Goal: Information Seeking & Learning: Understand process/instructions

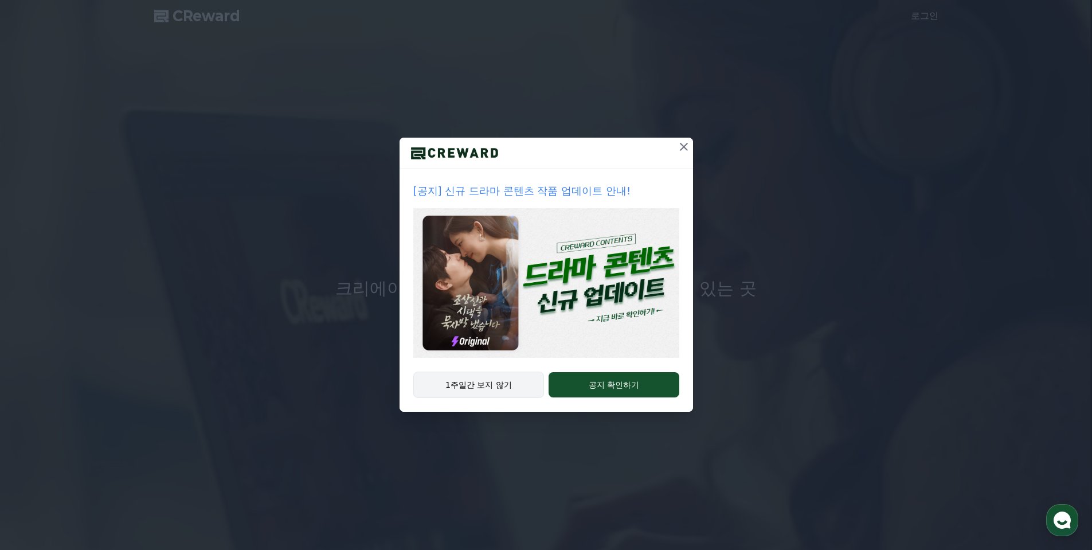
click at [480, 384] on button "1주일간 보지 않기" at bounding box center [478, 385] width 131 height 26
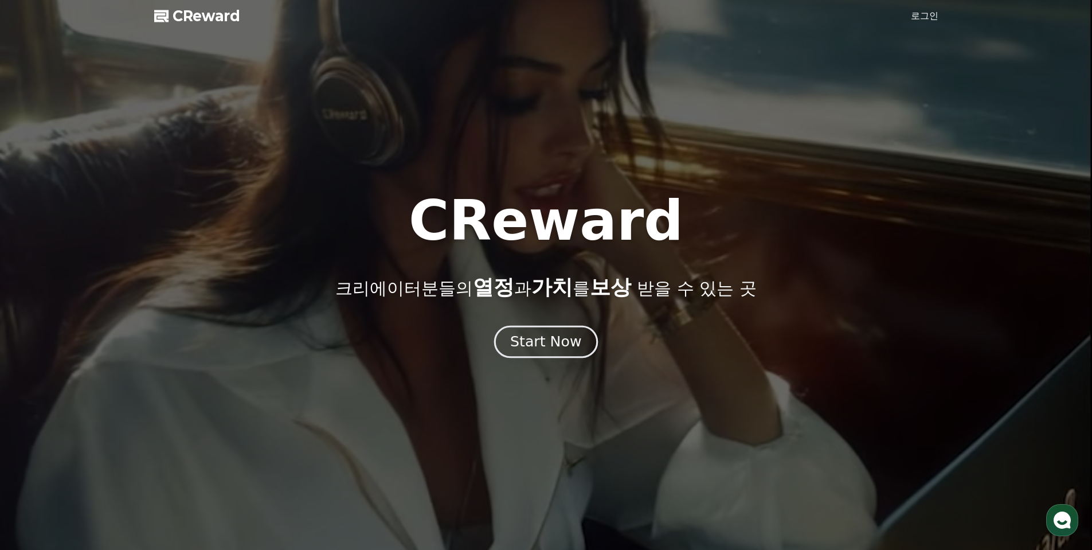
click at [537, 343] on div "Start Now" at bounding box center [545, 341] width 71 height 19
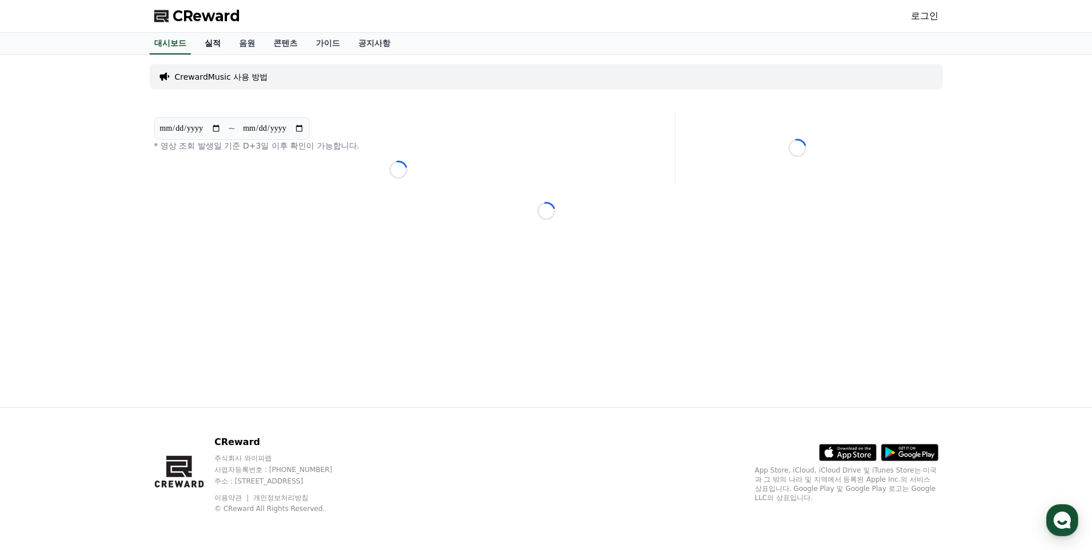
click at [221, 45] on link "실적" at bounding box center [213, 44] width 34 height 22
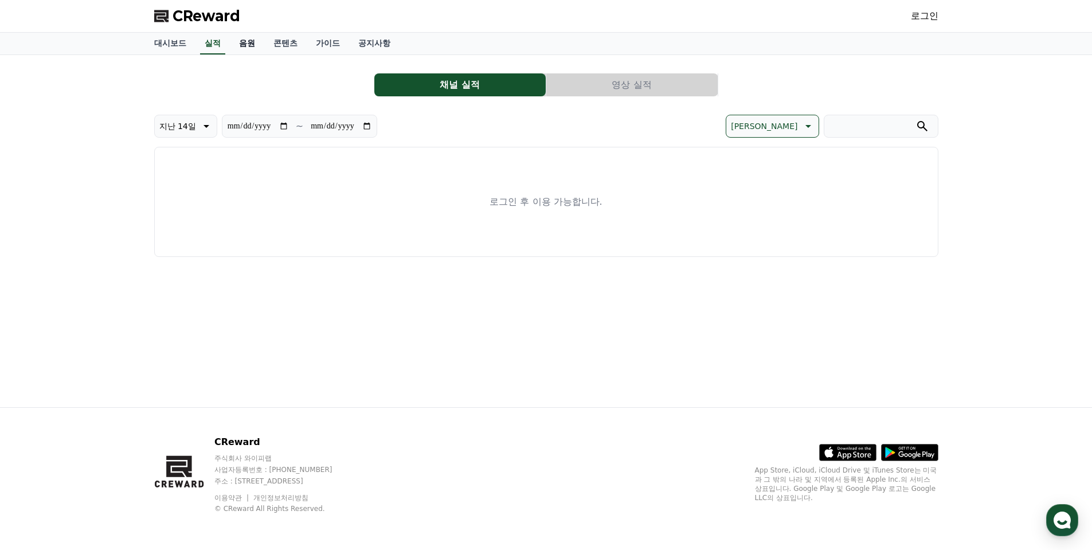
click at [254, 45] on link "음원" at bounding box center [247, 44] width 34 height 22
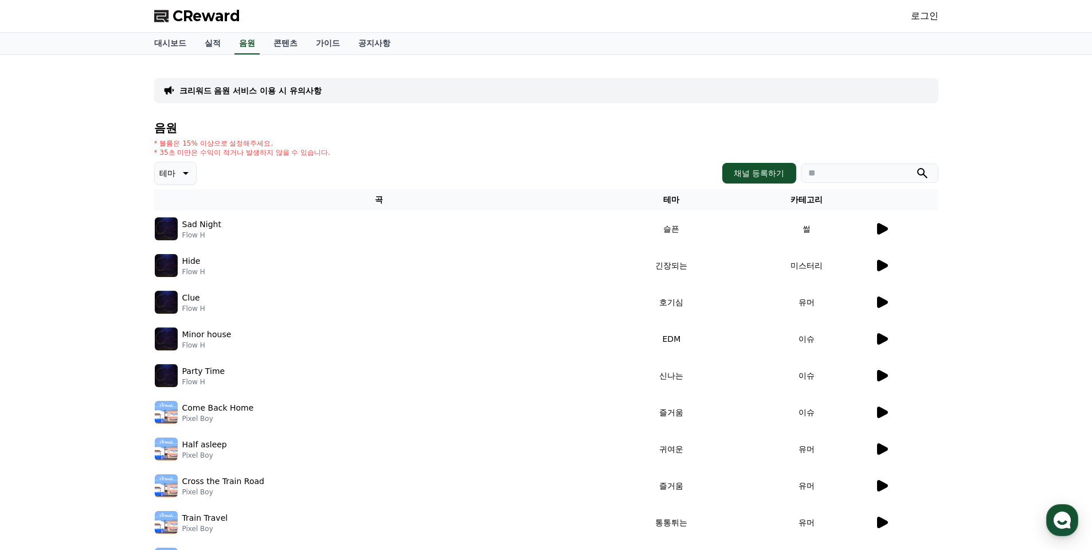
click at [889, 228] on div at bounding box center [906, 229] width 63 height 14
click at [881, 229] on icon at bounding box center [882, 228] width 11 height 11
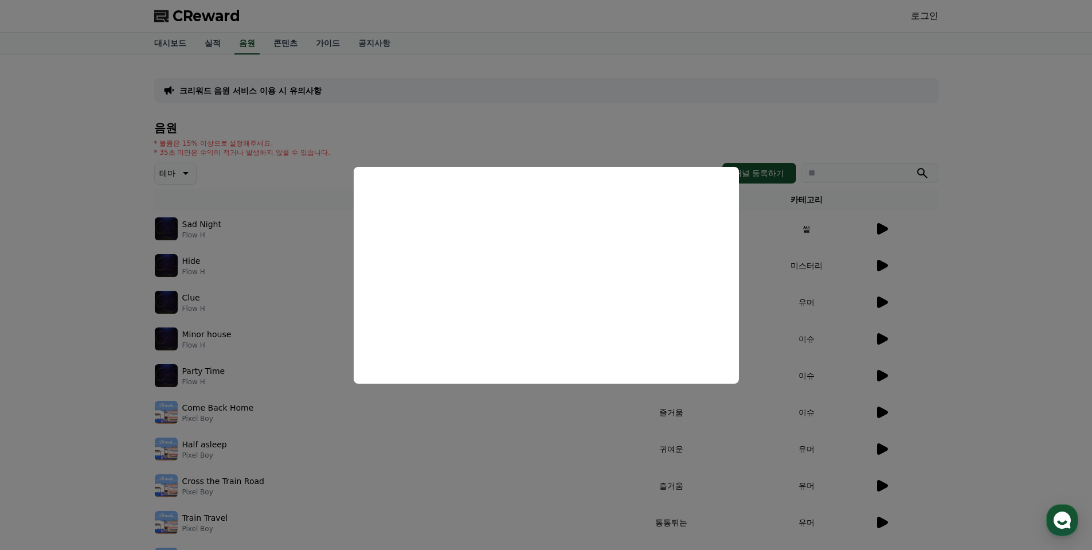
click at [881, 261] on button "close modal" at bounding box center [546, 275] width 1092 height 550
click at [880, 261] on icon at bounding box center [882, 265] width 11 height 11
click at [887, 302] on button "close modal" at bounding box center [546, 275] width 1092 height 550
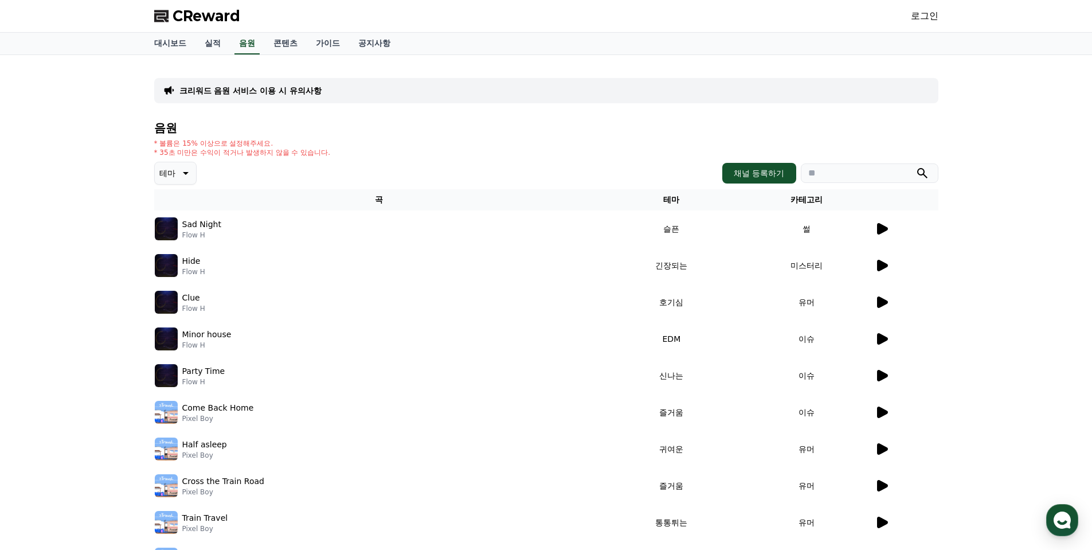
click at [881, 302] on icon at bounding box center [882, 301] width 11 height 11
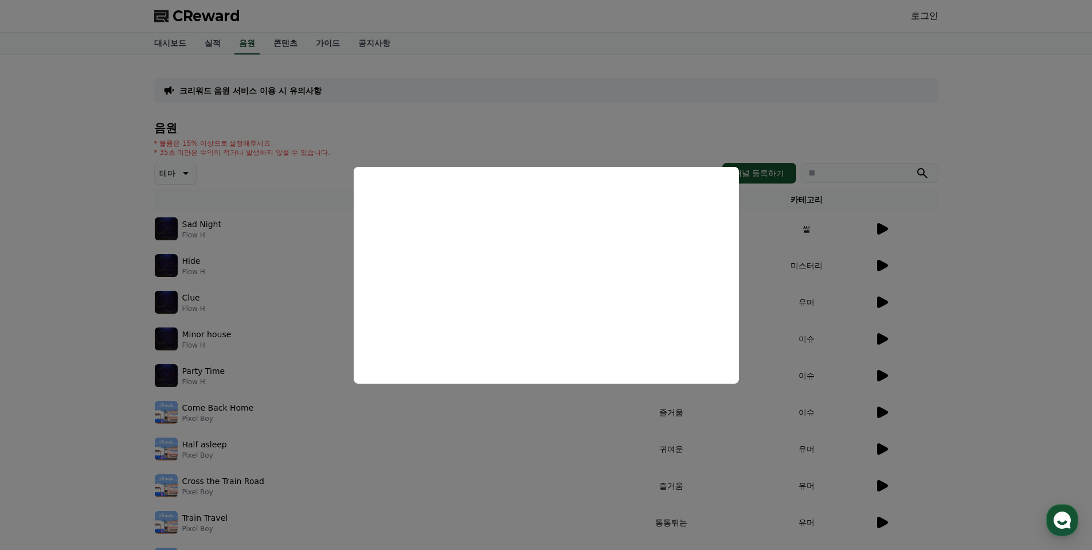
click at [48, 95] on button "close modal" at bounding box center [546, 275] width 1092 height 550
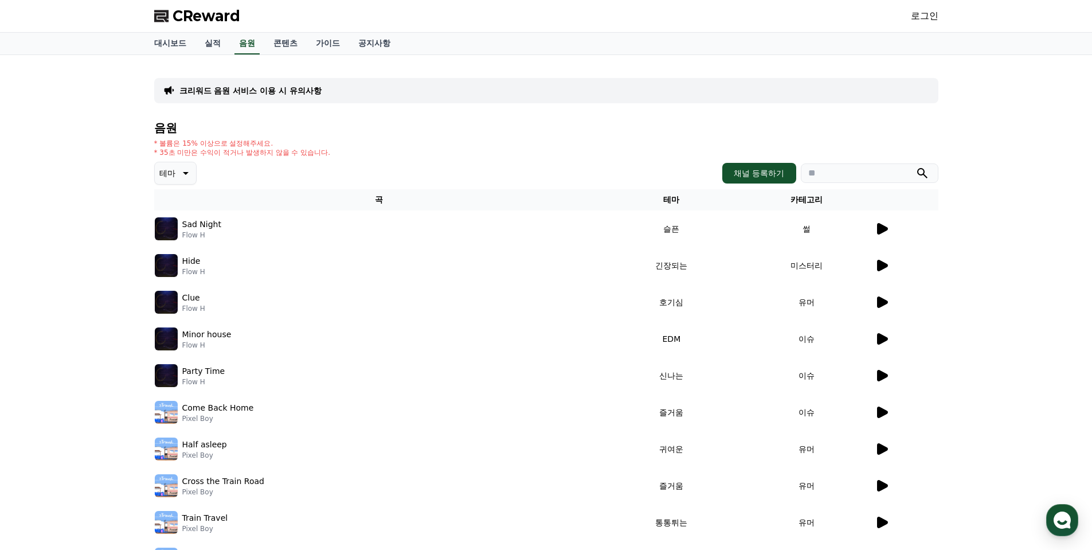
click at [214, 4] on div "CReward 로그인" at bounding box center [546, 16] width 803 height 32
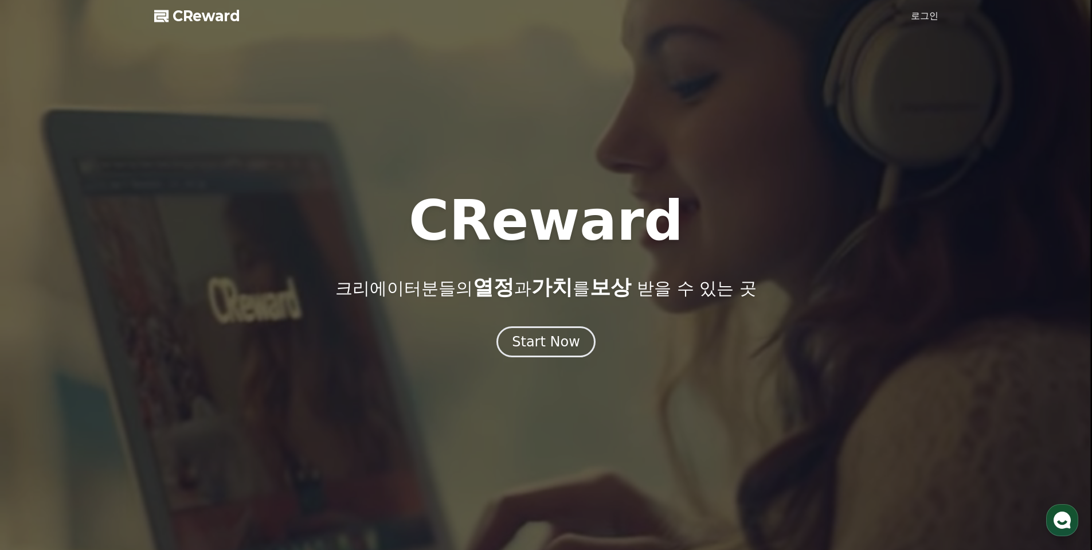
click at [539, 355] on button "Start Now" at bounding box center [545, 341] width 99 height 31
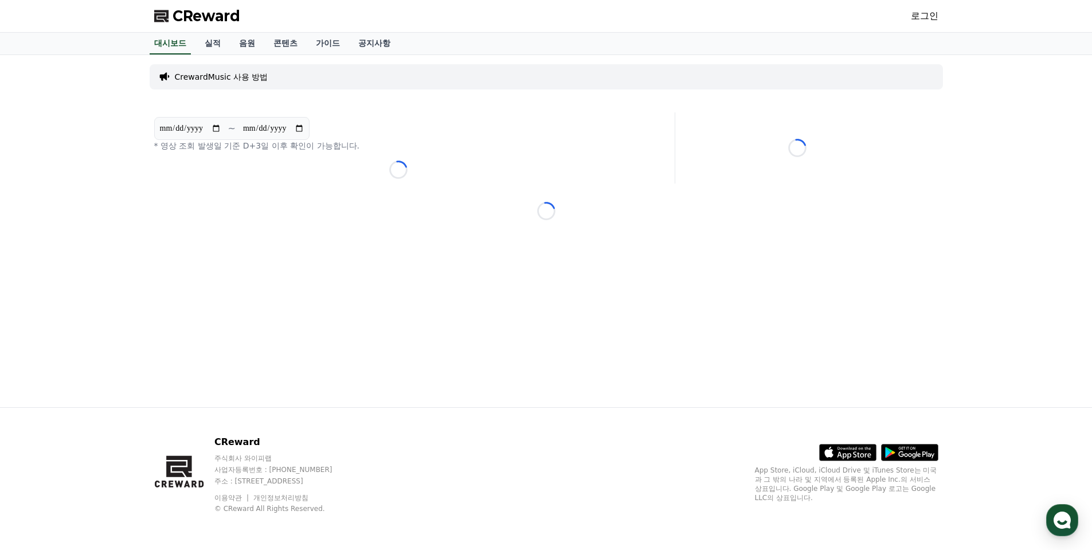
click at [932, 17] on link "로그인" at bounding box center [925, 16] width 28 height 14
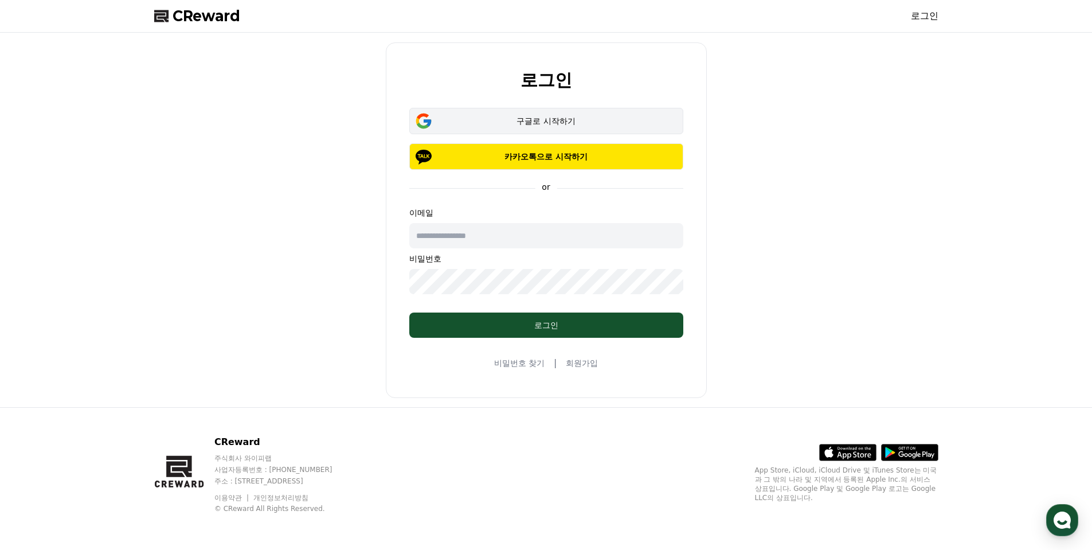
click at [551, 122] on div "구글로 시작하기" at bounding box center [546, 120] width 241 height 11
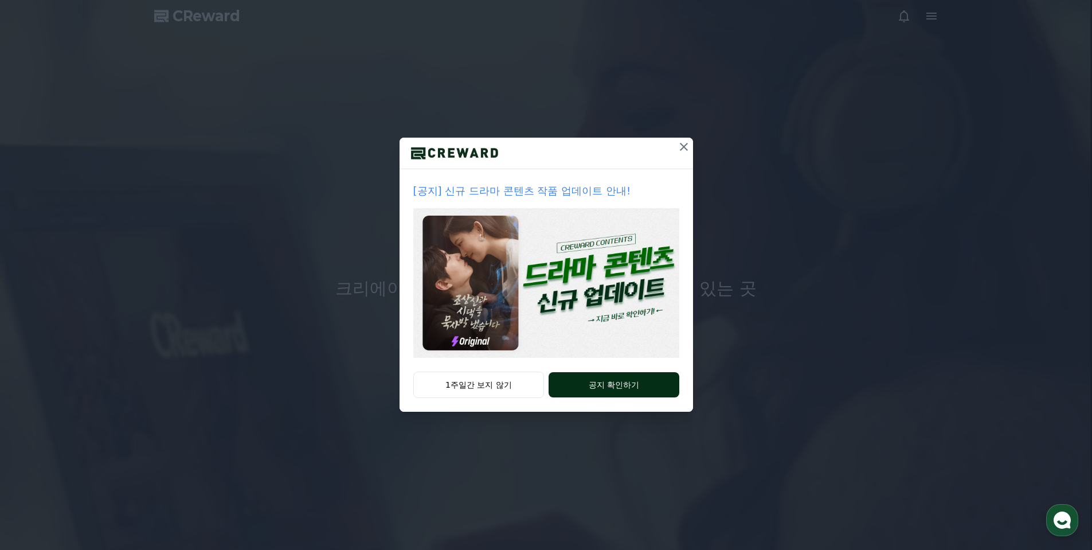
click at [587, 390] on button "공지 확인하기" at bounding box center [614, 384] width 130 height 25
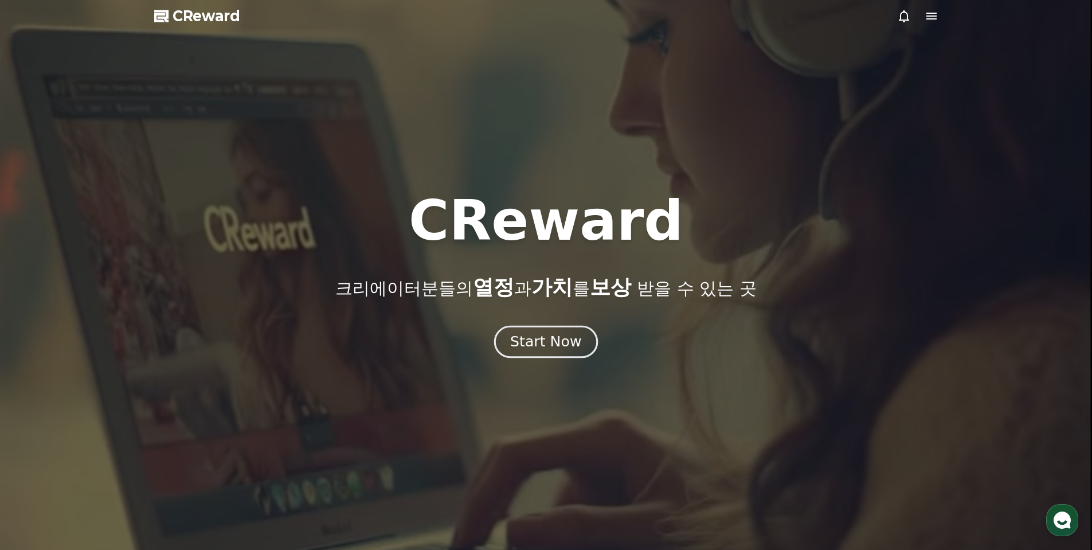
click at [550, 348] on div "Start Now" at bounding box center [545, 341] width 71 height 19
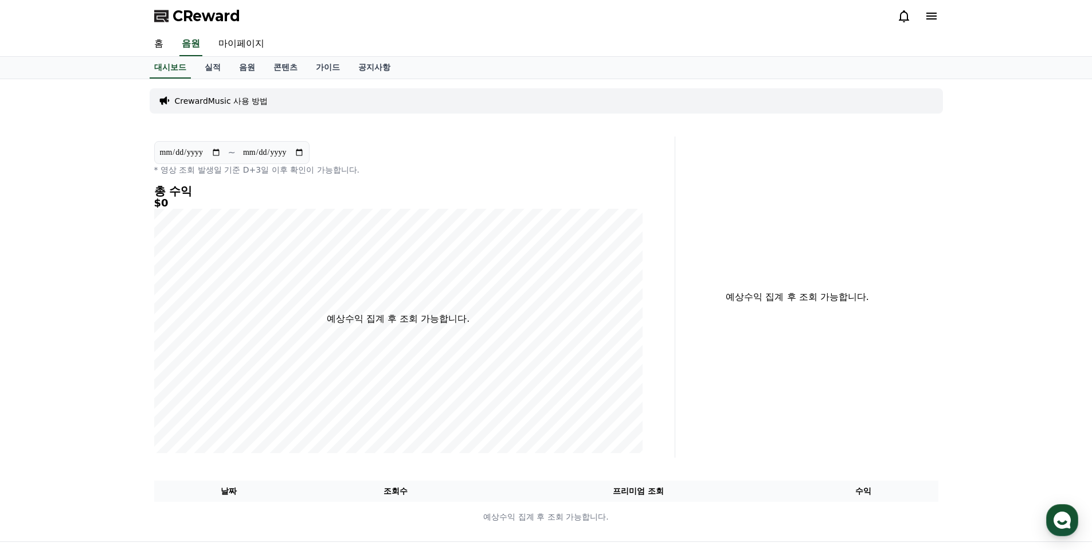
click at [248, 106] on p "CrewardMusic 사용 방법" at bounding box center [221, 100] width 93 height 11
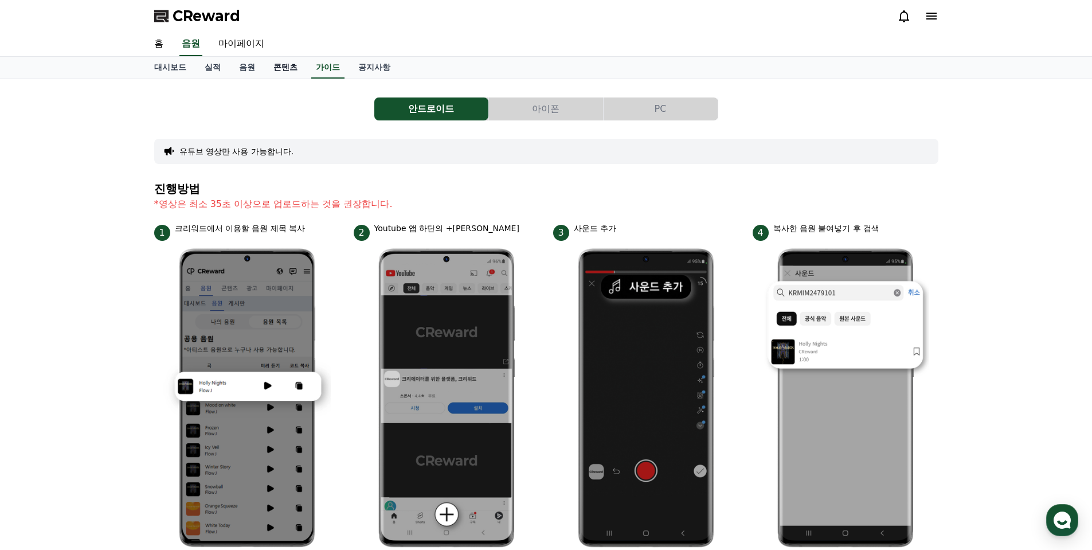
click at [288, 68] on link "콘텐츠" at bounding box center [285, 68] width 42 height 22
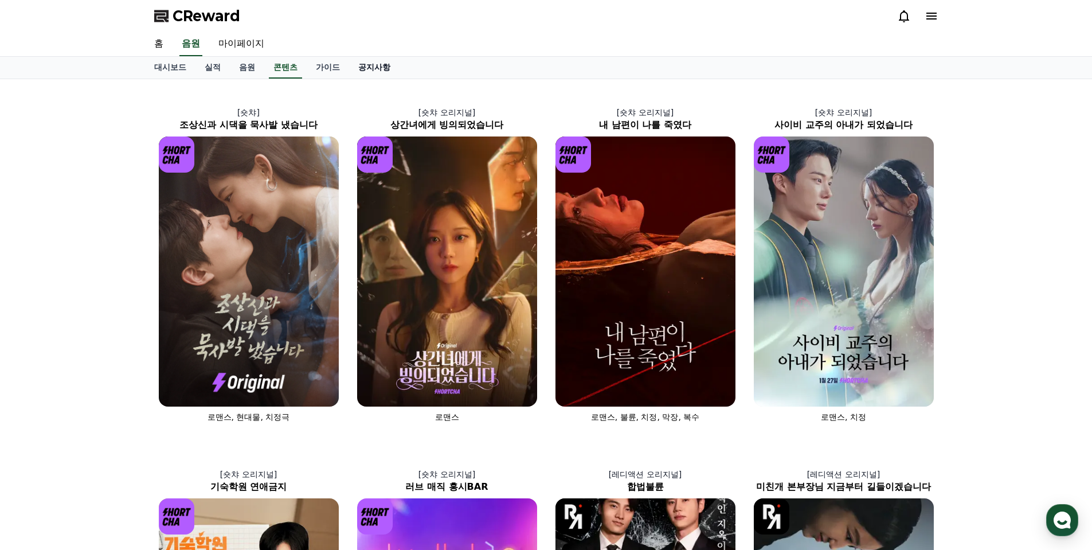
click at [382, 65] on link "공지사항" at bounding box center [374, 68] width 50 height 22
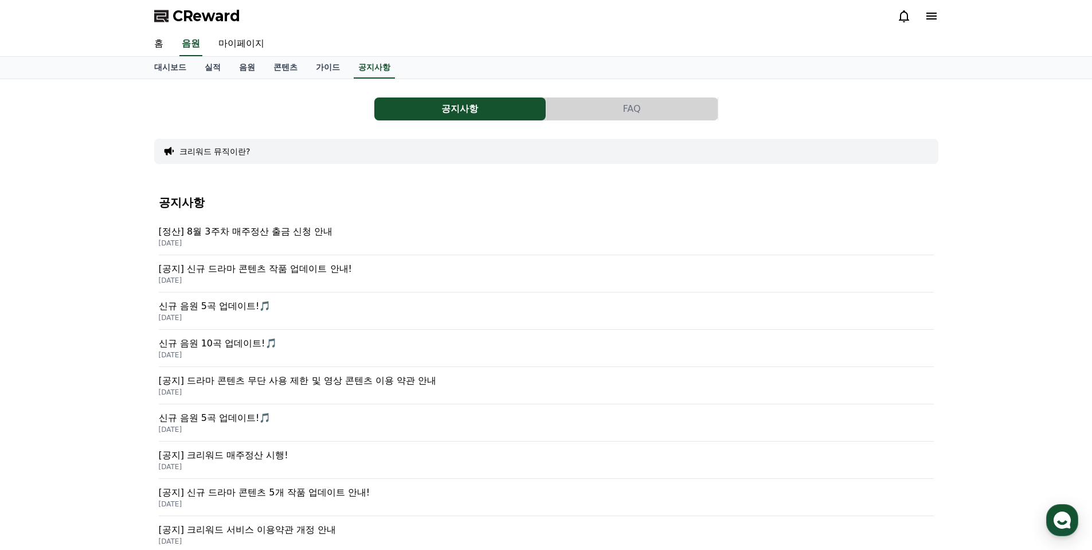
scroll to position [57, 0]
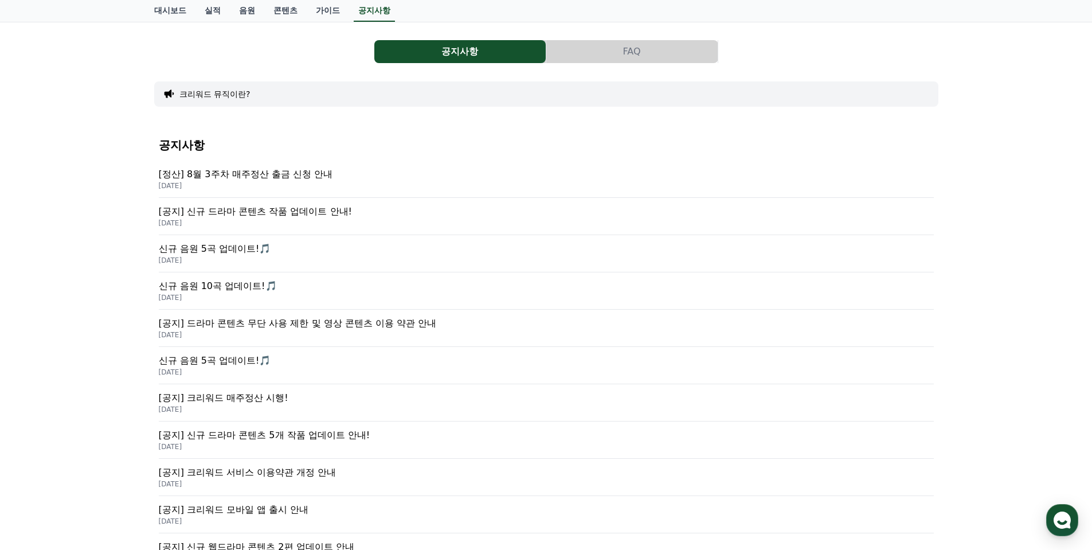
click at [311, 323] on p "[공지] 드라마 콘텐츠 무단 사용 제한 및 영상 콘텐츠 이용 약관 안내" at bounding box center [546, 323] width 775 height 14
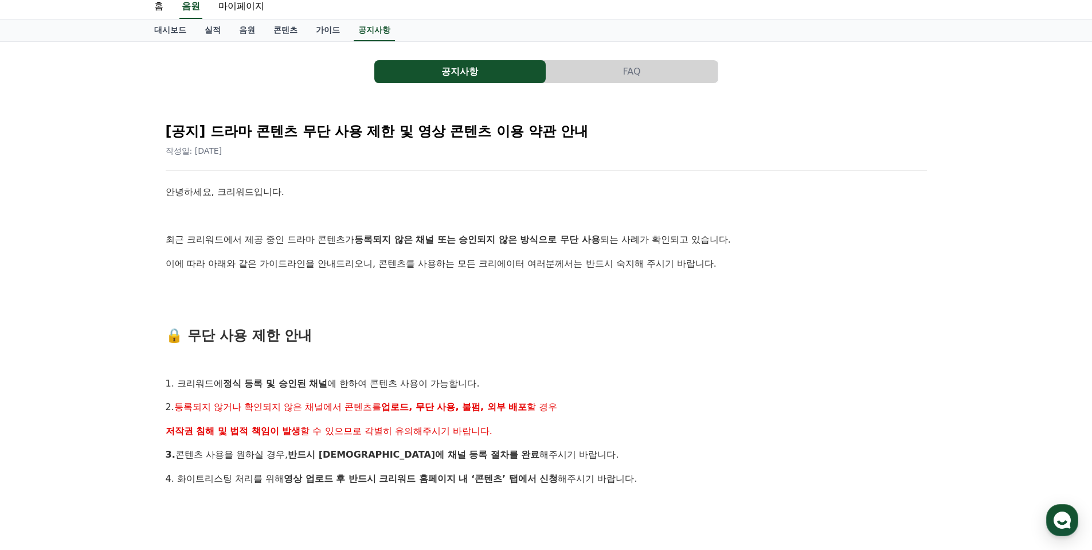
scroll to position [57, 0]
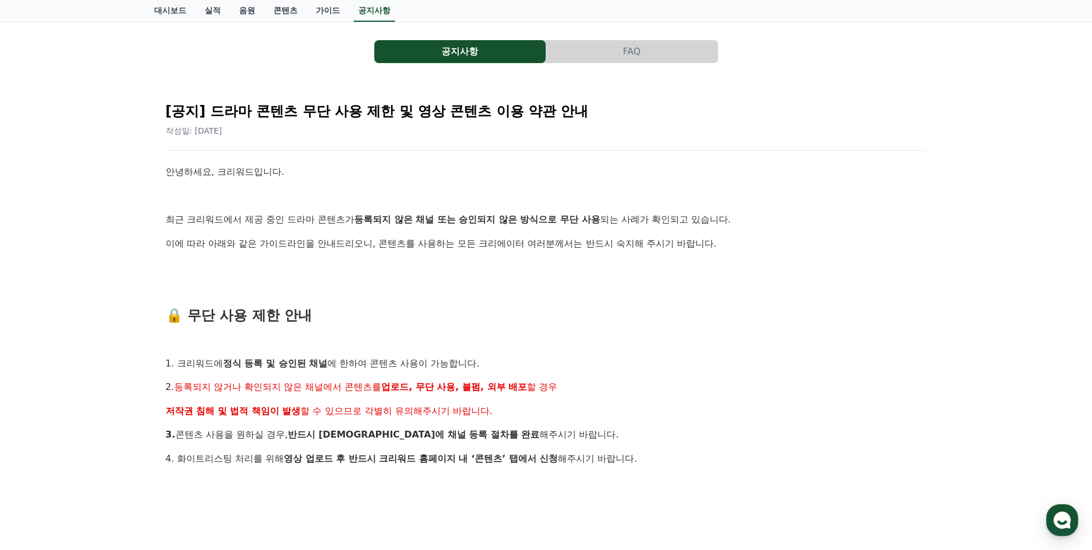
drag, startPoint x: 231, startPoint y: 224, endPoint x: 744, endPoint y: 228, distance: 513.1
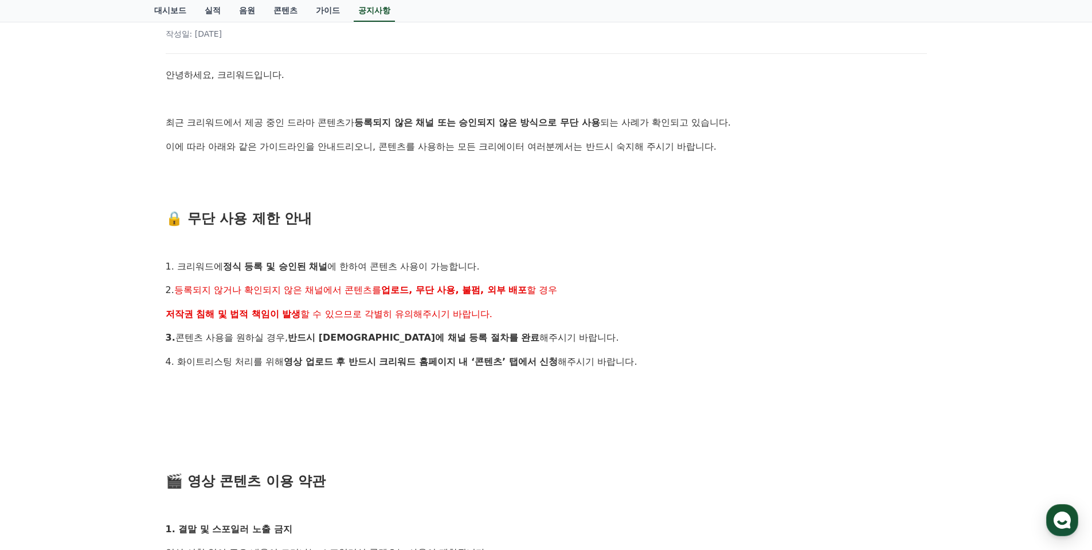
scroll to position [172, 0]
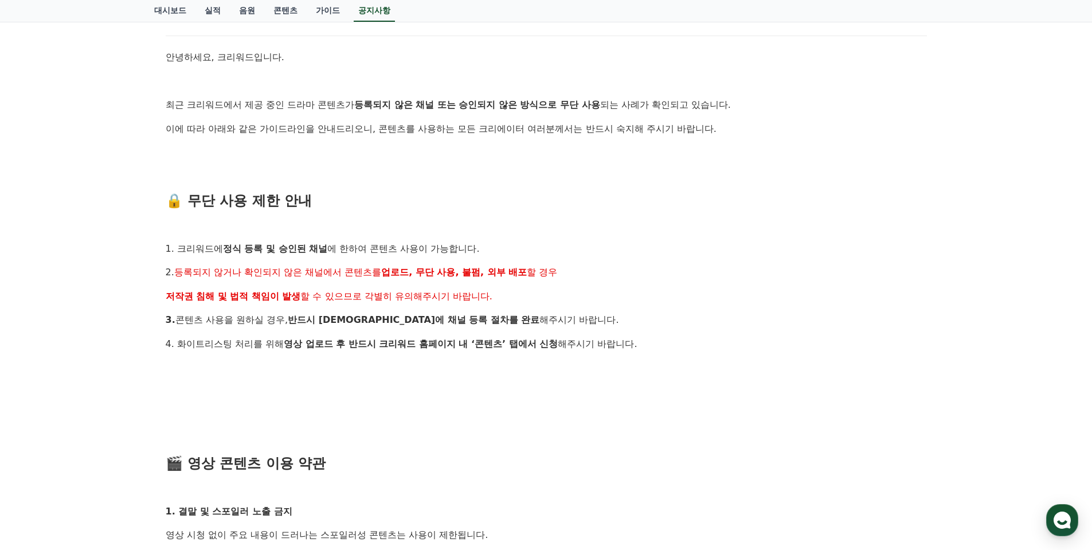
drag, startPoint x: 225, startPoint y: 248, endPoint x: 487, endPoint y: 246, distance: 262.0
click at [487, 246] on p "1. 크리워드에 정식 등록 및 승인된 채널 에 한하여 콘텐츠 사용이 가능합니다." at bounding box center [546, 248] width 761 height 15
click at [513, 235] on div "안녕하세요, 크리워드입니다. 최근 크리워드에서 제공 중인 드라마 콘텐츠가 등록되지 않은 채널 또는 승인되지 않은 방식으로 무단 사용 되는 사례…" at bounding box center [546, 547] width 761 height 994
drag, startPoint x: 175, startPoint y: 267, endPoint x: 569, endPoint y: 287, distance: 394.4
click at [569, 287] on div "안녕하세요, 크리워드입니다. 최근 크리워드에서 제공 중인 드라마 콘텐츠가 등록되지 않은 채널 또는 승인되지 않은 방식으로 무단 사용 되는 사례…" at bounding box center [546, 547] width 761 height 994
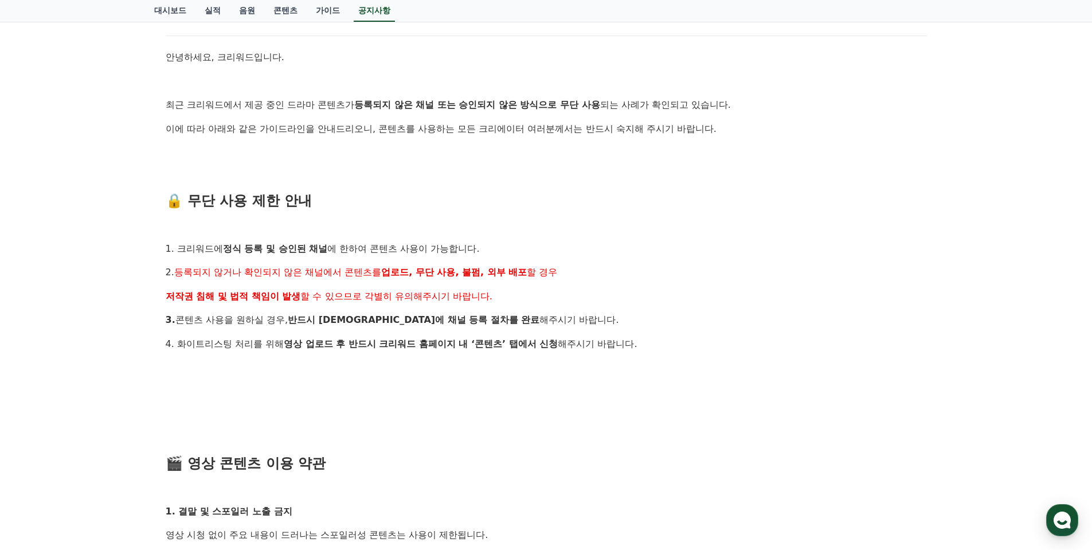
click at [580, 288] on div "안녕하세요, 크리워드입니다. 최근 크리워드에서 제공 중인 드라마 콘텐츠가 등록되지 않은 채널 또는 승인되지 않은 방식으로 무단 사용 되는 사례…" at bounding box center [546, 547] width 761 height 994
drag, startPoint x: 272, startPoint y: 319, endPoint x: 564, endPoint y: 307, distance: 292.1
click at [541, 314] on p "3. 콘텐츠 사용을 원하실 경우, 반드시 사전에 채널 등록 절차를 완료 해주시기 바랍니다." at bounding box center [546, 319] width 761 height 15
click at [564, 306] on div "안녕하세요, 크리워드입니다. 최근 크리워드에서 제공 중인 드라마 콘텐츠가 등록되지 않은 채널 또는 승인되지 않은 방식으로 무단 사용 되는 사례…" at bounding box center [546, 547] width 761 height 994
drag, startPoint x: 182, startPoint y: 343, endPoint x: 578, endPoint y: 362, distance: 396.0
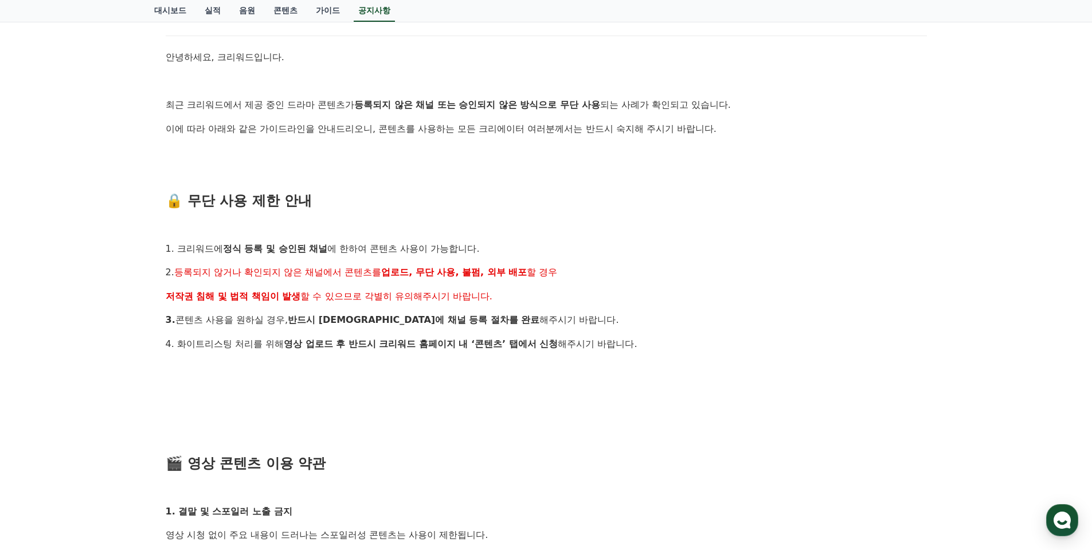
click at [578, 362] on div "안녕하세요, 크리워드입니다. 최근 크리워드에서 제공 중인 드라마 콘텐츠가 등록되지 않은 채널 또는 승인되지 않은 방식으로 무단 사용 되는 사례…" at bounding box center [546, 547] width 761 height 994
click at [562, 380] on div "안녕하세요, 크리워드입니다. 최근 크리워드에서 제공 중인 드라마 콘텐츠가 등록되지 않은 채널 또는 승인되지 않은 방식으로 무단 사용 되는 사례…" at bounding box center [546, 547] width 761 height 994
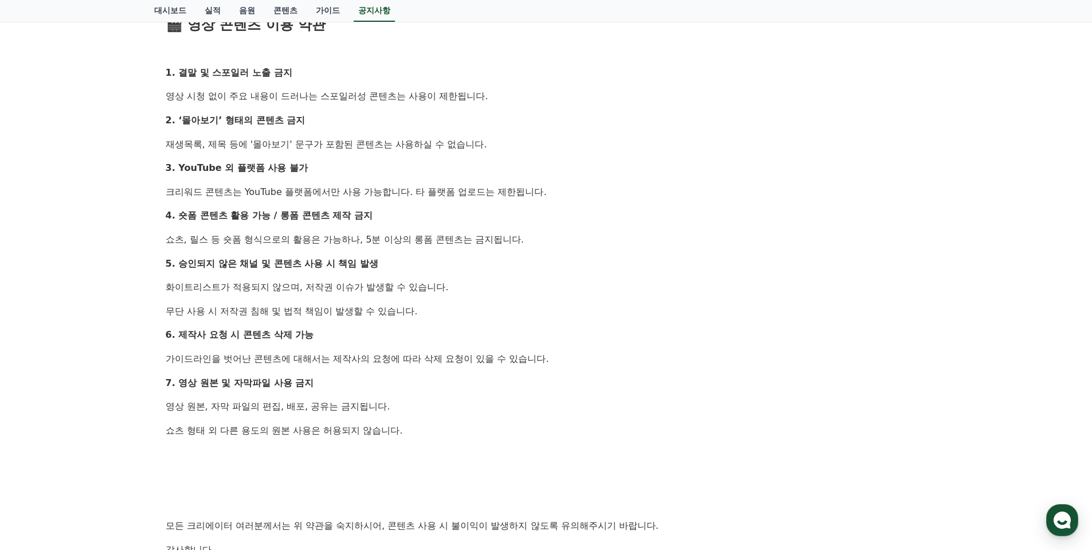
scroll to position [631, 0]
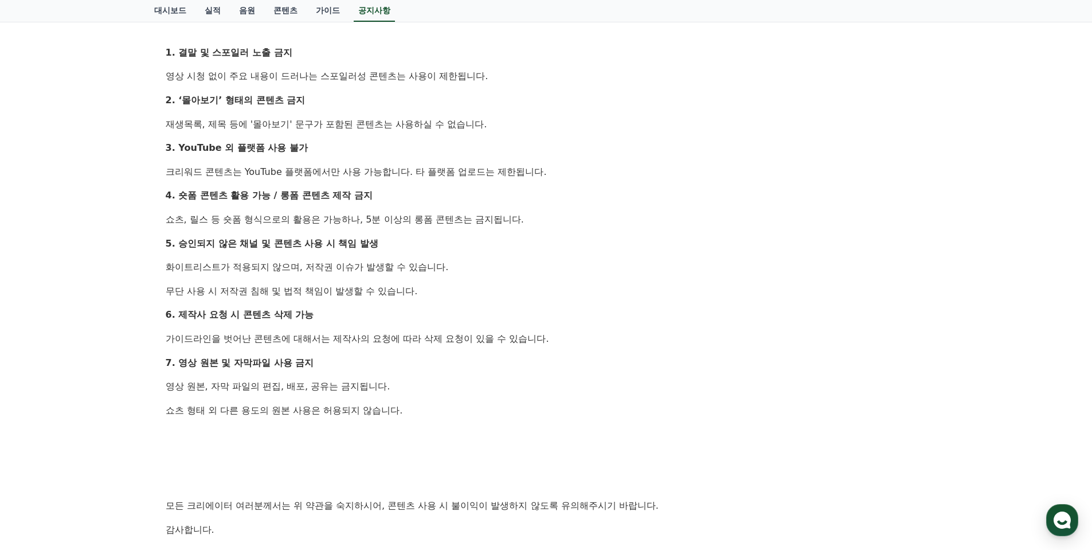
drag, startPoint x: 319, startPoint y: 334, endPoint x: 559, endPoint y: 351, distance: 240.8
click at [559, 351] on div "안녕하세요, 크리워드입니다. 최근 크리워드에서 제공 중인 드라마 콘텐츠가 등록되지 않은 채널 또는 승인되지 않은 방식으로 무단 사용 되는 사례…" at bounding box center [546, 88] width 761 height 994
click at [471, 373] on div "안녕하세요, 크리워드입니다. 최근 크리워드에서 제공 중인 드라마 콘텐츠가 등록되지 않은 채널 또는 승인되지 않은 방식으로 무단 사용 되는 사례…" at bounding box center [546, 88] width 761 height 994
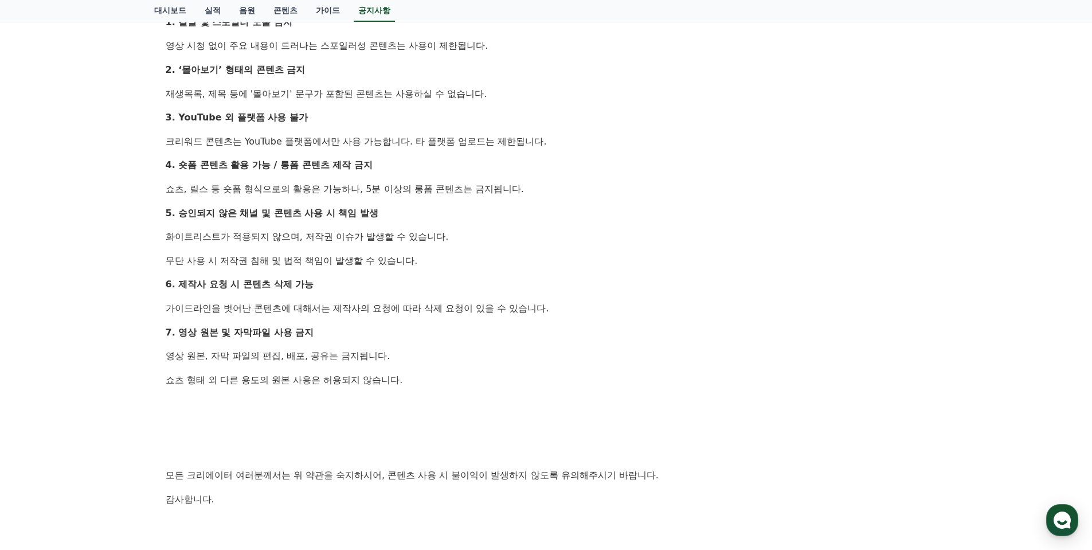
scroll to position [688, 0]
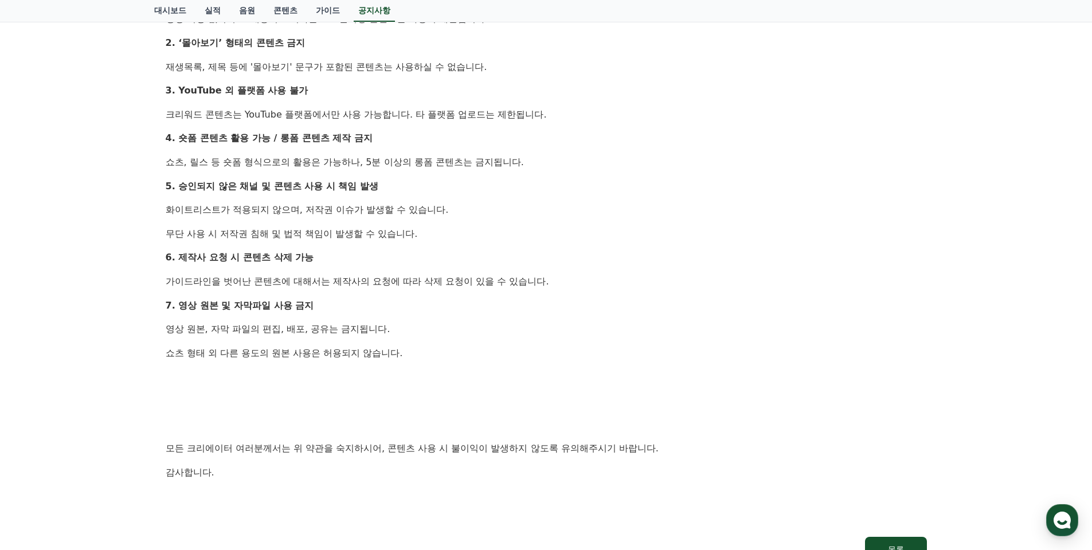
drag, startPoint x: 165, startPoint y: 324, endPoint x: 411, endPoint y: 341, distance: 246.5
click at [411, 341] on div "[공지] 드라마 콘텐츠 무단 사용 제한 및 영상 콘텐츠 이용 약관 안내 작성일: 2025-07-23 안녕하세요, 크리워드입니다. 최근 크리워드…" at bounding box center [546, 11] width 775 height 1113
click at [485, 351] on p "쇼츠 형태 외 다른 용도의 원본 사용은 허용되지 않습니다." at bounding box center [546, 353] width 761 height 15
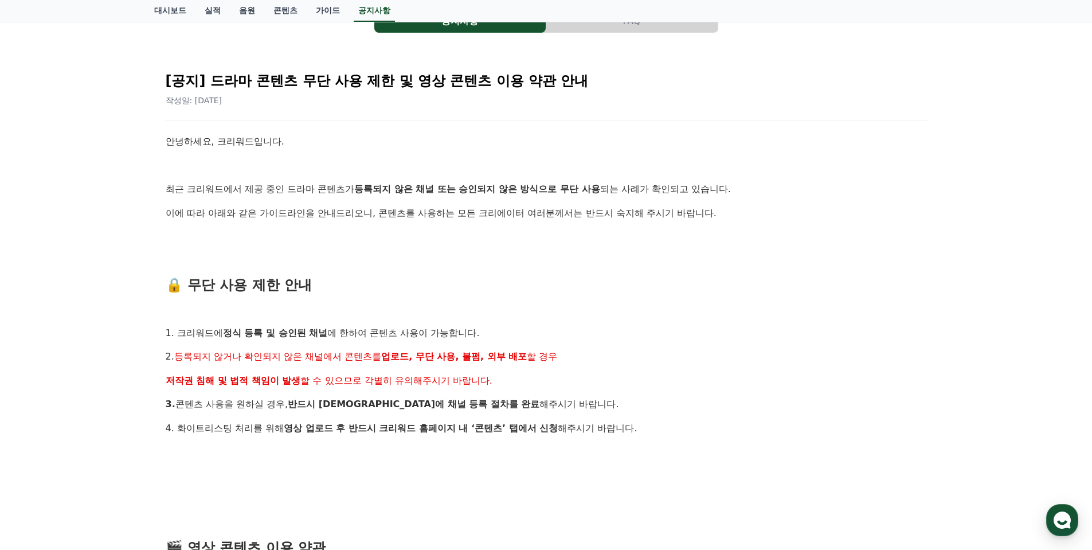
scroll to position [0, 0]
